Goal: Book appointment/travel/reservation

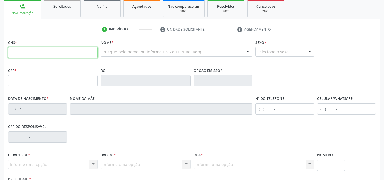
scroll to position [128, 0]
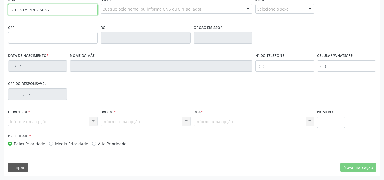
type input "700 3039 4367 5035"
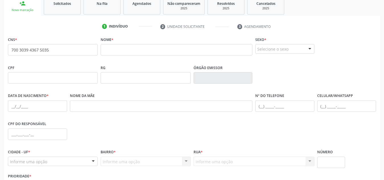
scroll to position [71, 0]
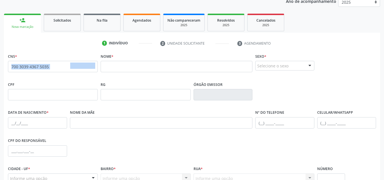
drag, startPoint x: 75, startPoint y: 70, endPoint x: 7, endPoint y: 69, distance: 68.6
click at [7, 69] on div "CNS * 700 3039 4367 5035 none" at bounding box center [53, 66] width 93 height 28
copy div "none"
click at [173, 7] on div "Ano de acompanhamento 2025 2024 person_add Nova marcação Solicitados Na fila Ag…" at bounding box center [192, 113] width 376 height 240
drag, startPoint x: 78, startPoint y: 66, endPoint x: 5, endPoint y: 68, distance: 73.1
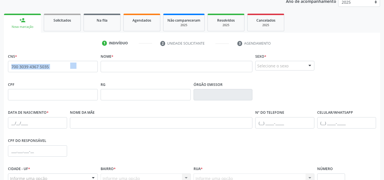
click at [5, 68] on div "CNS * 700 3039 4367 5035 none Nome * Sexo * Selecione o sexo Masculino Feminino…" at bounding box center [192, 142] width 376 height 181
click at [60, 68] on input "700 3039 4367 5035" at bounding box center [53, 66] width 90 height 11
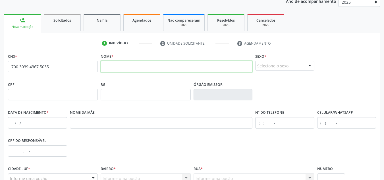
click at [119, 65] on input "text" at bounding box center [177, 66] width 152 height 11
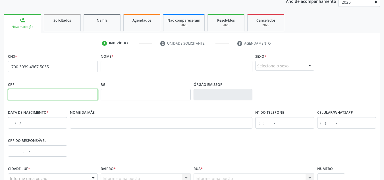
click at [79, 97] on input "text" at bounding box center [53, 94] width 90 height 11
paste input "007.156.824-74"
type input "007.156.824-74"
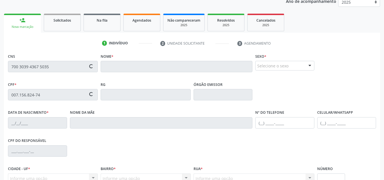
type input "[DATE]"
type input "[PERSON_NAME]"
type input "[PHONE_NUMBER]"
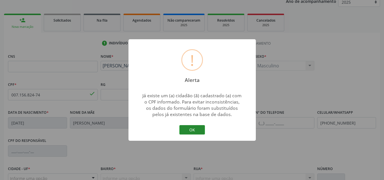
click at [192, 130] on button "OK" at bounding box center [192, 130] width 26 height 10
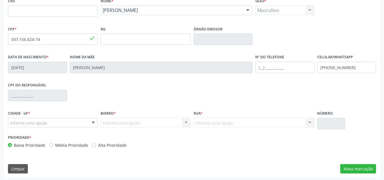
scroll to position [128, 0]
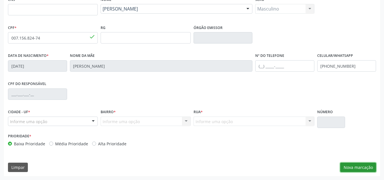
click at [355, 164] on button "Nova marcação" at bounding box center [358, 168] width 36 height 10
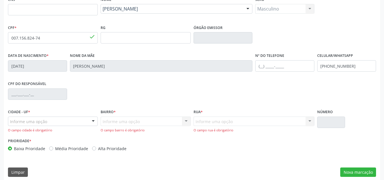
click at [72, 124] on div "Informe uma opção" at bounding box center [53, 122] width 90 height 10
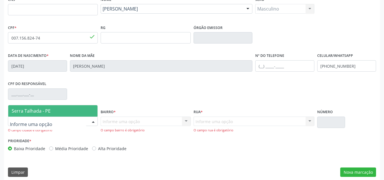
click at [74, 111] on span "Serra Talhada - PE" at bounding box center [52, 110] width 89 height 11
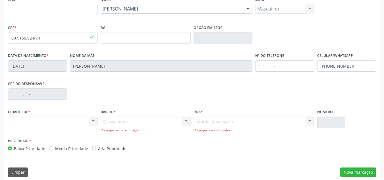
click at [137, 121] on div "Carregando... Nenhum resultado encontrado para: " " Nenhuma opção encontrada. D…" at bounding box center [146, 125] width 90 height 16
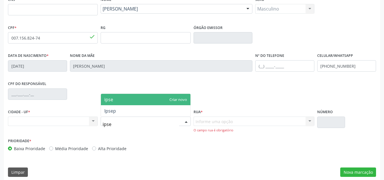
type input "ipsep"
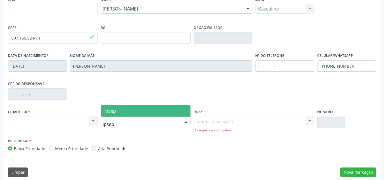
click at [141, 108] on span "Ipsep" at bounding box center [145, 110] width 89 height 11
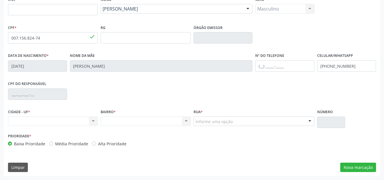
click at [232, 115] on div "Rua * Informe uma opção [GEOGRAPHIC_DATA] Lins [GEOGRAPHIC_DATA][PERSON_NAME] […" at bounding box center [254, 117] width 121 height 18
click at [233, 123] on div "Informe uma opção" at bounding box center [254, 122] width 121 height 10
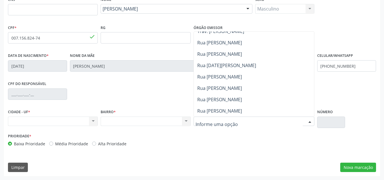
scroll to position [114, 0]
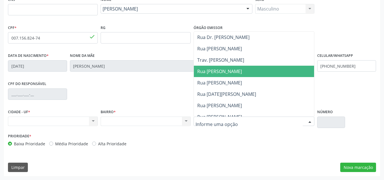
click at [252, 75] on span "Rua [PERSON_NAME]" at bounding box center [254, 71] width 120 height 11
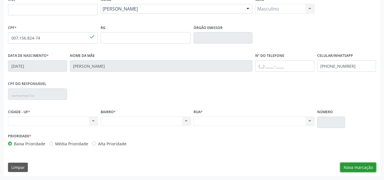
click at [349, 168] on button "Nova marcação" at bounding box center [358, 168] width 36 height 10
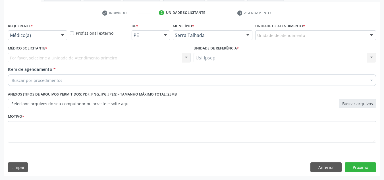
click at [66, 35] on div at bounding box center [62, 36] width 9 height 10
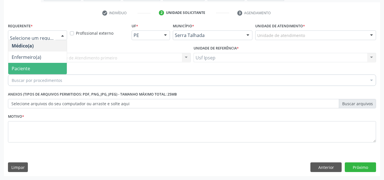
click at [42, 69] on span "Paciente" at bounding box center [37, 68] width 59 height 11
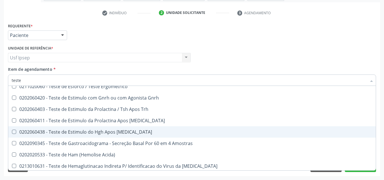
scroll to position [768, 0]
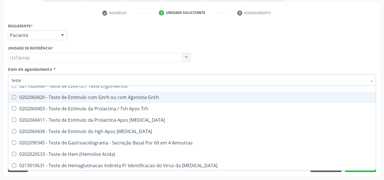
drag, startPoint x: 13, startPoint y: 81, endPoint x: 0, endPoint y: 82, distance: 12.5
click at [0, 82] on div "Acompanhamento Acompanhe a situação das marcações correntes e finalizadas Relat…" at bounding box center [192, 54] width 384 height 251
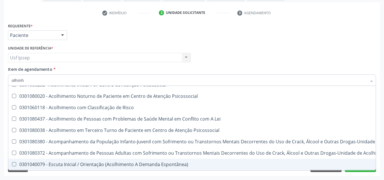
scroll to position [0, 0]
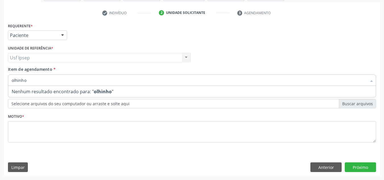
drag, startPoint x: 4, startPoint y: 84, endPoint x: 0, endPoint y: 84, distance: 4.0
click at [0, 84] on div "Acompanhamento Acompanhe a situação das marcações correntes e finalizadas Relat…" at bounding box center [192, 54] width 384 height 251
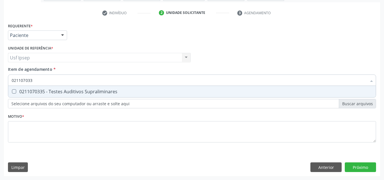
type input "0211070335"
click at [41, 93] on div "0211070335 - Testes Auditivos Supraliminares" at bounding box center [192, 91] width 361 height 5
checkbox Supraliminares "true"
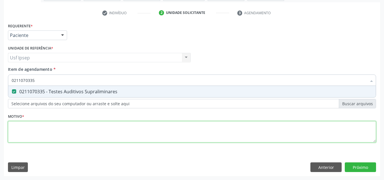
click at [68, 135] on div "Requerente * Paciente Médico(a) Enfermeiro(a) Paciente Nenhum resultado encontr…" at bounding box center [192, 86] width 368 height 129
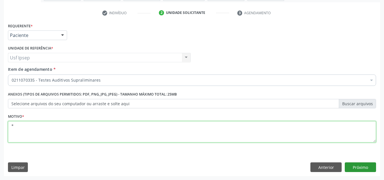
type textarea "*"
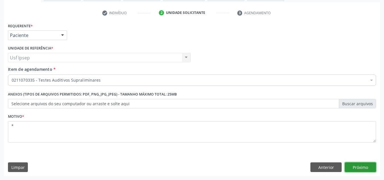
click at [361, 167] on button "Próximo" at bounding box center [360, 167] width 31 height 10
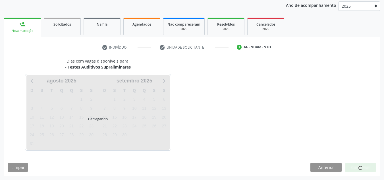
scroll to position [67, 0]
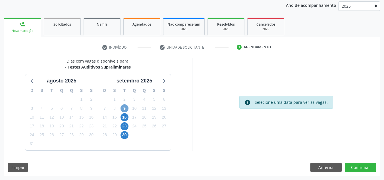
click at [126, 110] on span "9" at bounding box center [125, 108] width 8 height 8
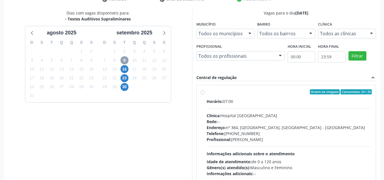
scroll to position [150, 0]
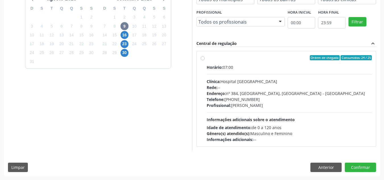
click at [207, 59] on label "Ordem de chegada Consumidos: 24 / 25 Horário: 07:00 Clínica: Hospital [GEOGRAPH…" at bounding box center [290, 98] width 166 height 87
click at [203, 59] on input "Ordem de chegada Consumidos: 24 / 25 Horário: 07:00 Clínica: Hospital [GEOGRAPH…" at bounding box center [203, 57] width 4 height 5
radio input "true"
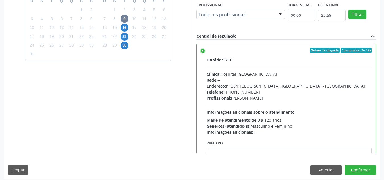
scroll to position [160, 0]
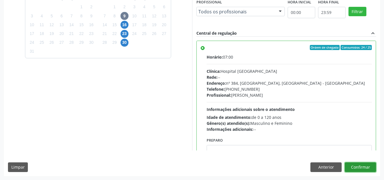
click at [358, 170] on button "Confirmar" at bounding box center [360, 167] width 31 height 10
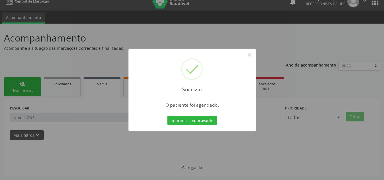
scroll to position [8, 0]
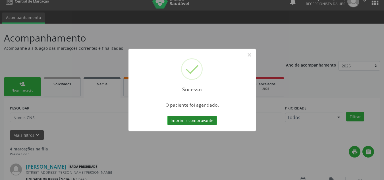
click at [188, 117] on button "Imprimir comprovante" at bounding box center [191, 121] width 49 height 10
